Goal: Task Accomplishment & Management: Use online tool/utility

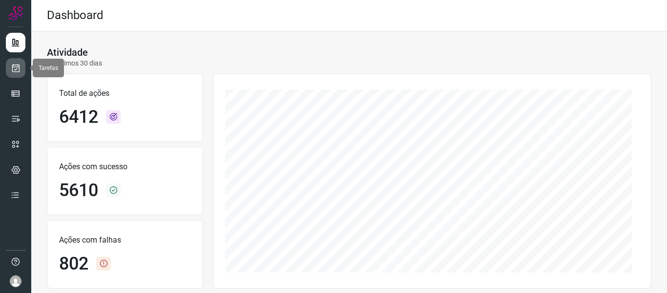
click at [8, 58] on link at bounding box center [16, 68] width 20 height 20
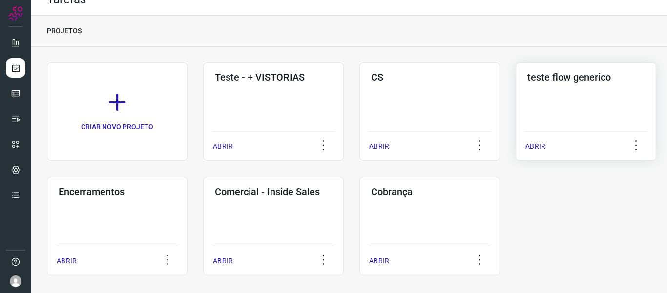
scroll to position [22, 0]
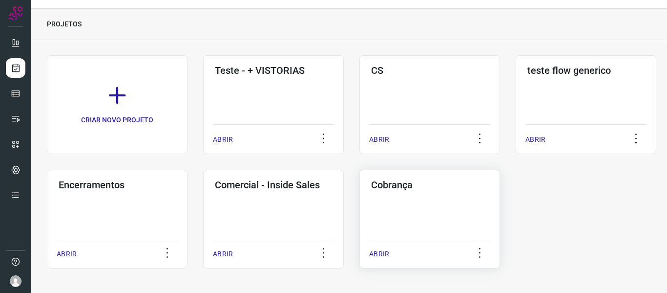
click at [473, 199] on div "Cobrança ABRIR" at bounding box center [430, 219] width 141 height 99
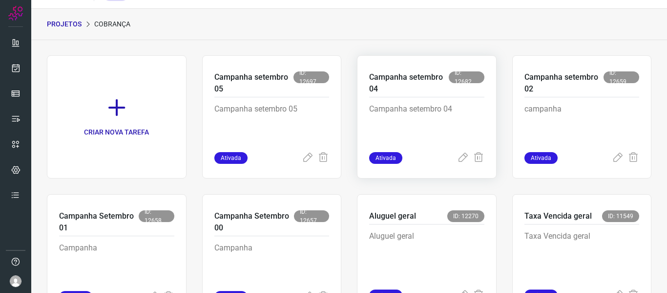
click at [394, 79] on p "Campanha setembro 04" at bounding box center [409, 82] width 80 height 23
click at [414, 72] on p "Campanha setembro 04" at bounding box center [409, 82] width 80 height 23
click at [573, 69] on div "Campanha [DATE] ID: 12659 campanha Ativada" at bounding box center [583, 116] width 140 height 123
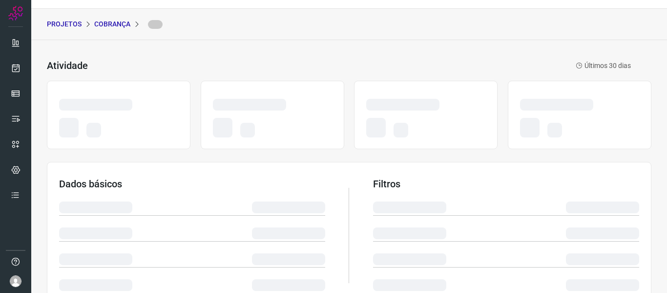
click at [584, 159] on div "Atividade Últimos 30 dias Dados básicos Filtros Execução de tarefas" at bounding box center [349, 270] width 636 height 460
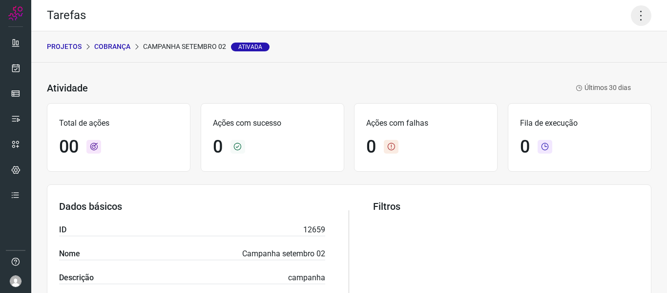
click at [636, 16] on icon at bounding box center [641, 15] width 21 height 21
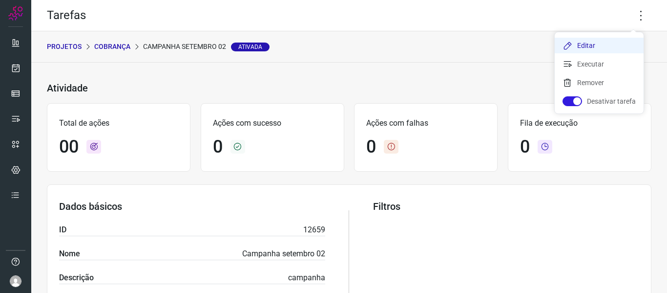
click at [583, 45] on li "Editar" at bounding box center [599, 46] width 89 height 16
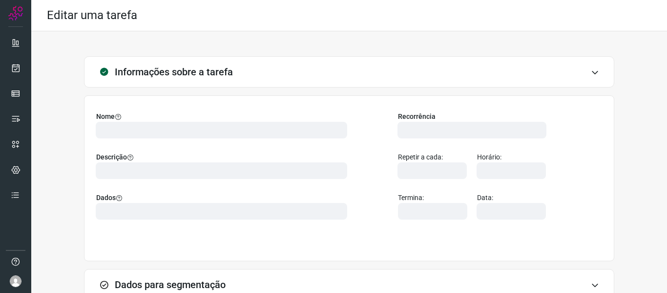
type input "566344"
type input "456391"
type input "301c9e4e-def7-4d99-8d20-6bff0fe5b281"
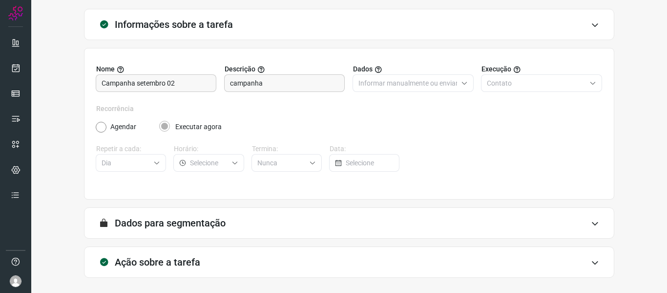
scroll to position [89, 0]
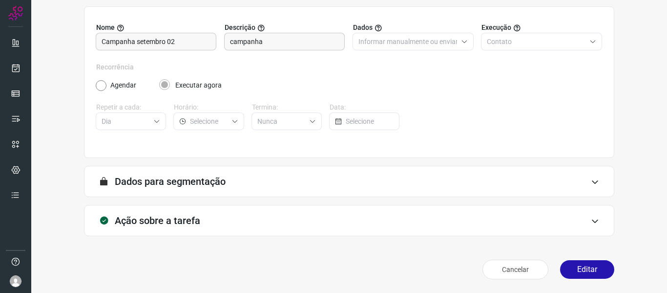
click at [402, 215] on div "Ação sobre a tarefa" at bounding box center [349, 220] width 531 height 31
type input "Campanha setembro 02"
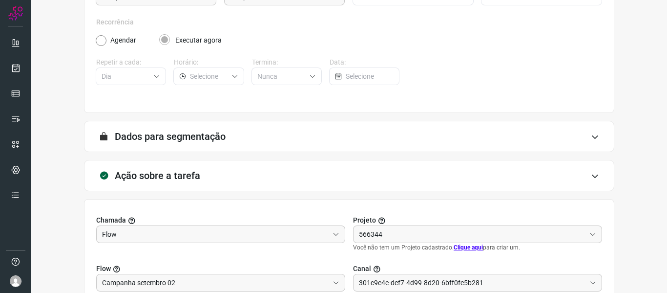
scroll to position [243, 0]
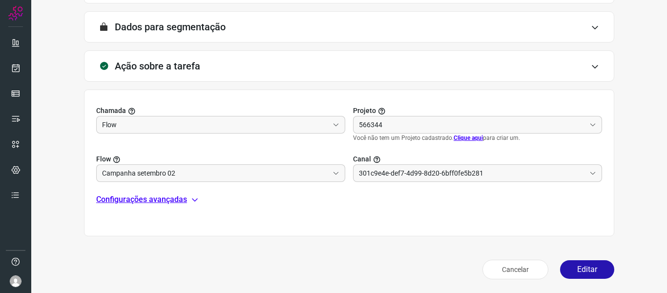
type input "AlugaMais"
click at [292, 69] on div "Ação sobre a tarefa" at bounding box center [349, 65] width 531 height 31
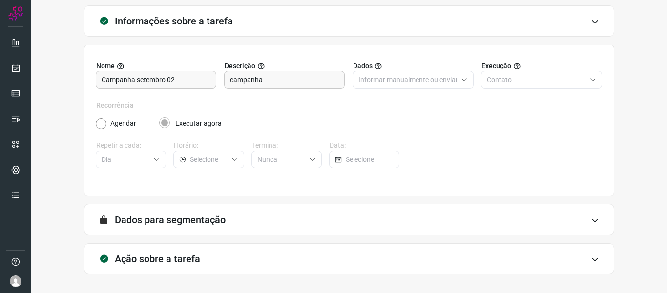
scroll to position [0, 0]
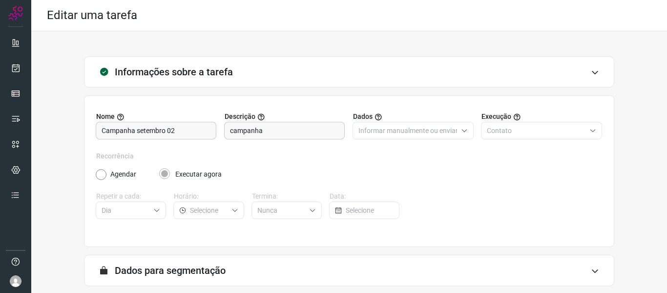
click at [256, 65] on div "Informações sobre a tarefa" at bounding box center [349, 71] width 531 height 31
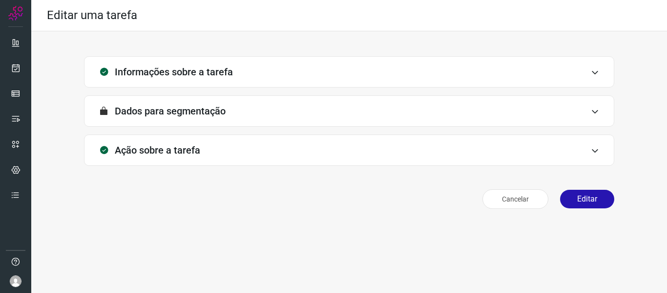
click at [308, 84] on div "Informações sobre a tarefa" at bounding box center [349, 71] width 531 height 31
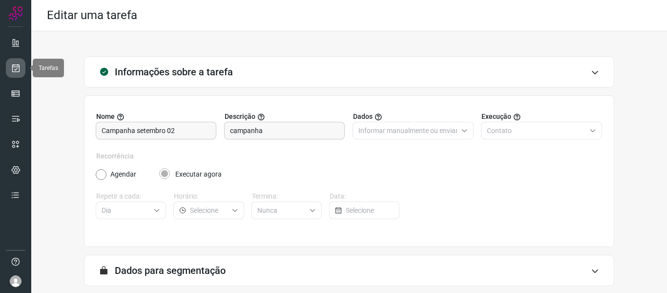
click at [20, 72] on icon at bounding box center [16, 68] width 10 height 10
